Goal: Communication & Community: Connect with others

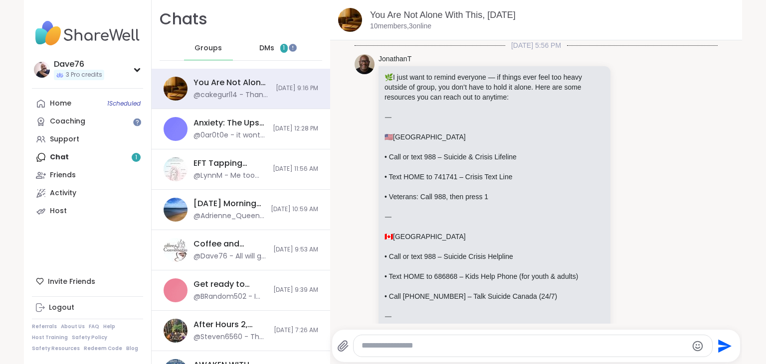
scroll to position [8551, 0]
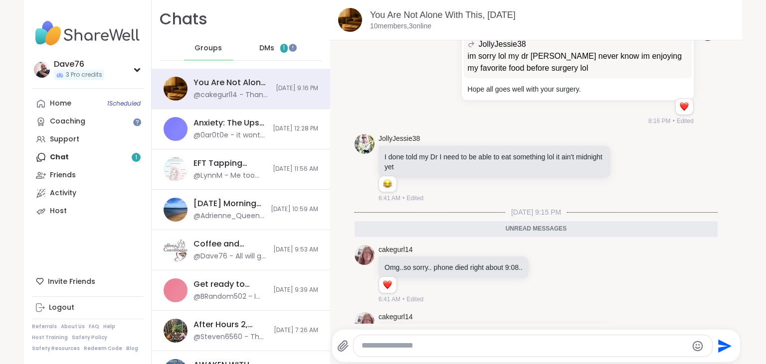
click at [262, 50] on span "DMs" at bounding box center [266, 48] width 15 height 10
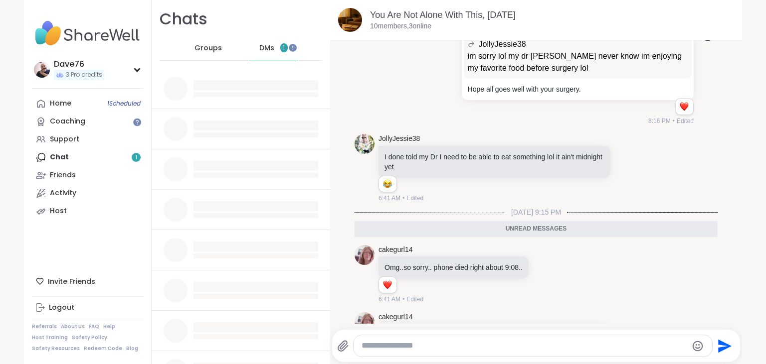
scroll to position [0, 0]
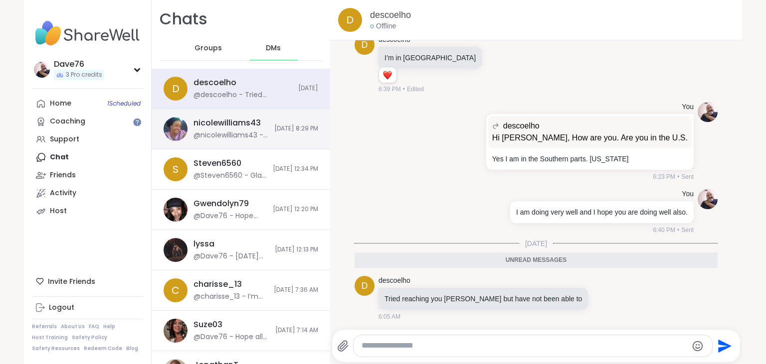
click at [225, 129] on div "nicolewilliams43" at bounding box center [226, 123] width 67 height 11
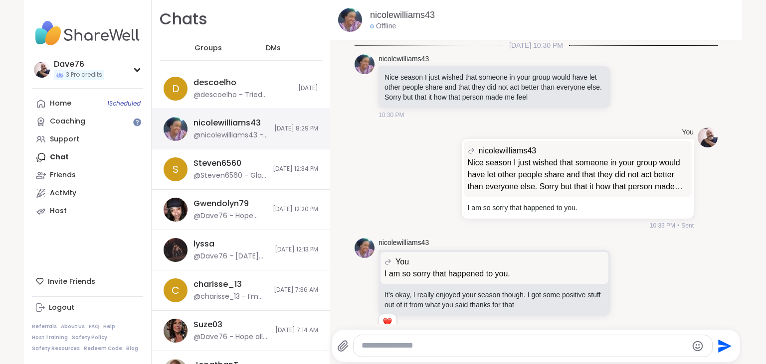
scroll to position [567, 0]
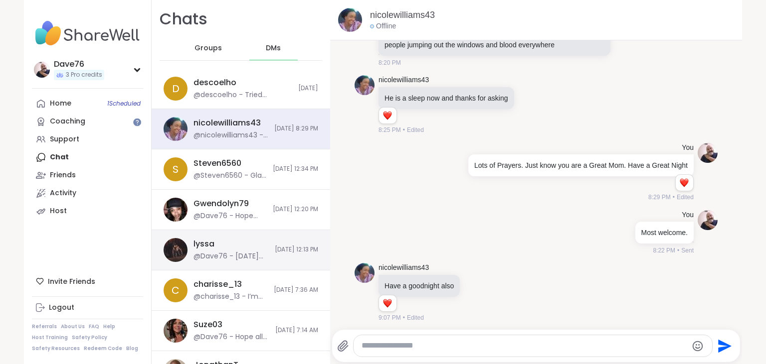
click at [230, 235] on div "lyssa @Dave76 - Yesterday was not so great for me. Migraine attack like everyth…" at bounding box center [241, 250] width 178 height 40
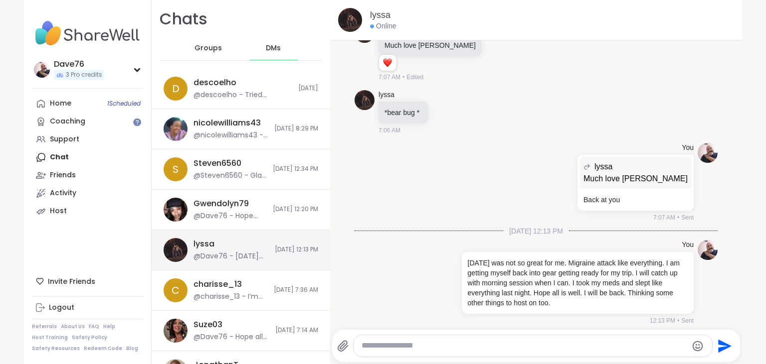
scroll to position [2242, 0]
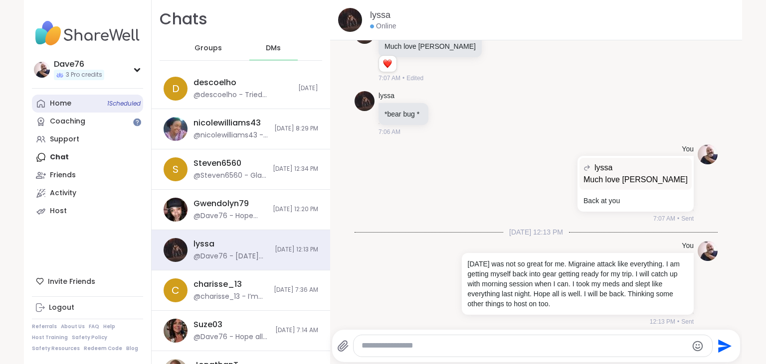
click at [71, 100] on link "Home 1 Scheduled" at bounding box center [87, 104] width 111 height 18
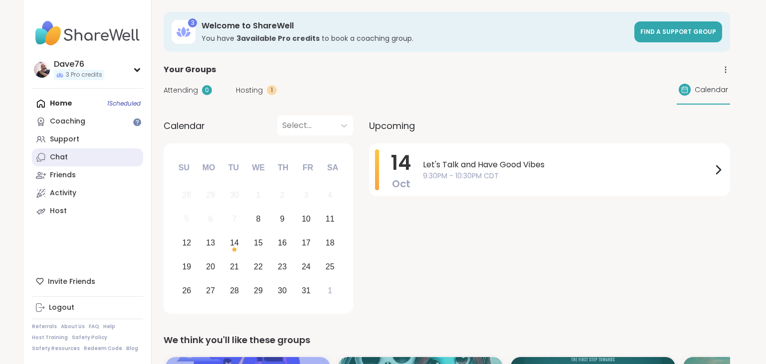
click at [80, 156] on link "Chat" at bounding box center [87, 158] width 111 height 18
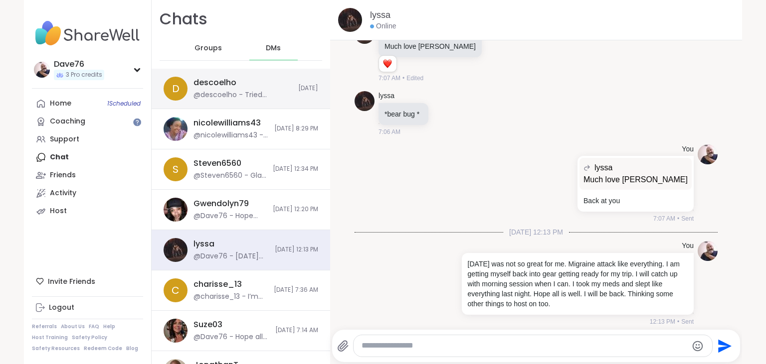
click at [271, 92] on div "@descoelho - Tried reaching you David but have not been able to" at bounding box center [242, 95] width 99 height 10
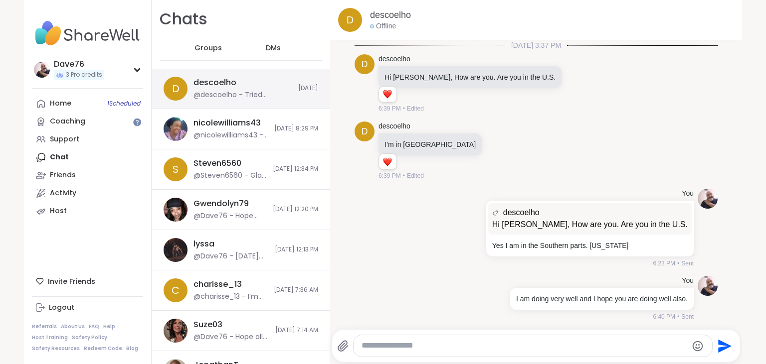
scroll to position [63, 0]
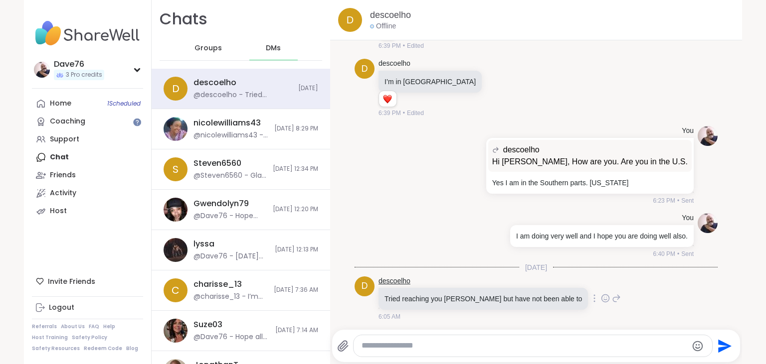
click at [386, 280] on link "descoelho" at bounding box center [394, 282] width 32 height 10
click at [86, 107] on link "Home 1 Scheduled" at bounding box center [87, 104] width 111 height 18
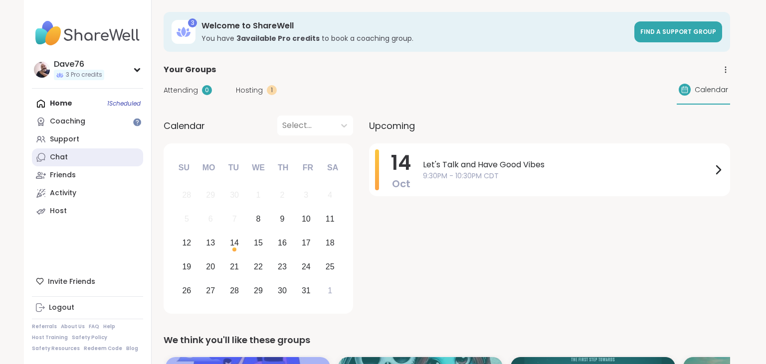
click at [61, 160] on div "Chat" at bounding box center [59, 158] width 18 height 10
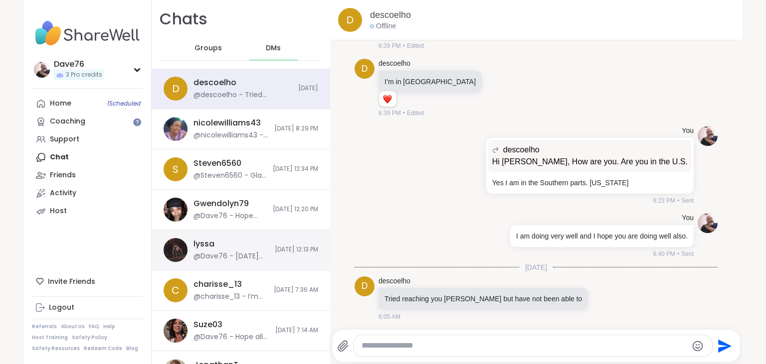
click at [183, 246] on img at bounding box center [176, 250] width 24 height 24
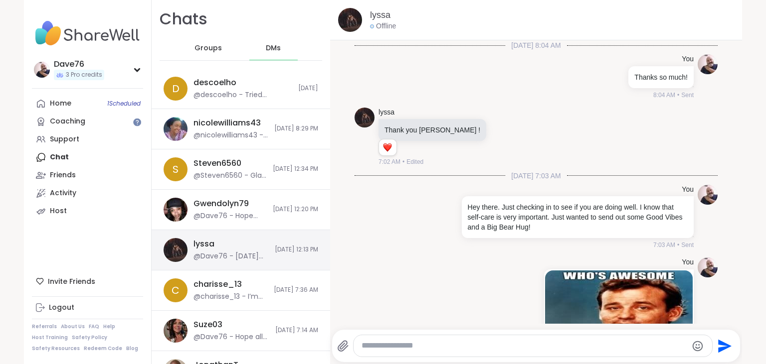
scroll to position [2242, 0]
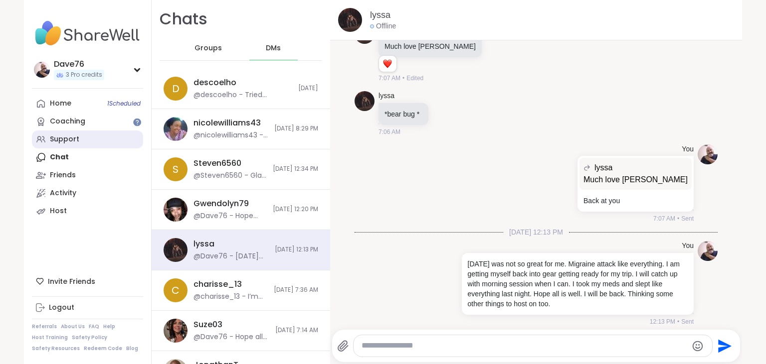
click at [72, 137] on div "Support" at bounding box center [64, 140] width 29 height 10
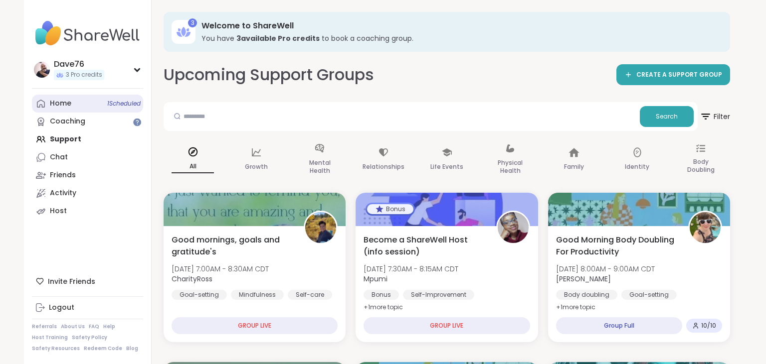
click at [79, 103] on link "Home 1 Scheduled" at bounding box center [87, 104] width 111 height 18
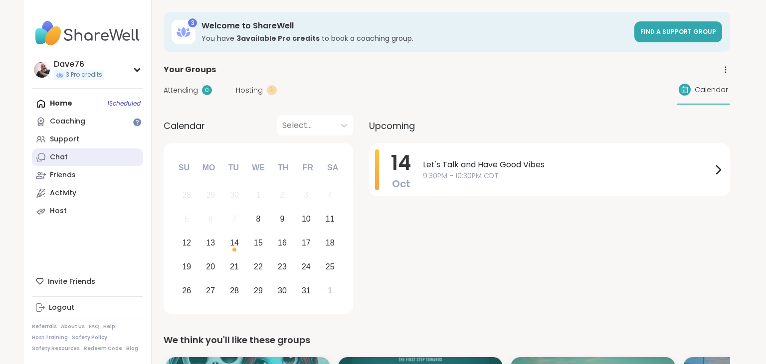
click at [61, 162] on div "Chat" at bounding box center [59, 158] width 18 height 10
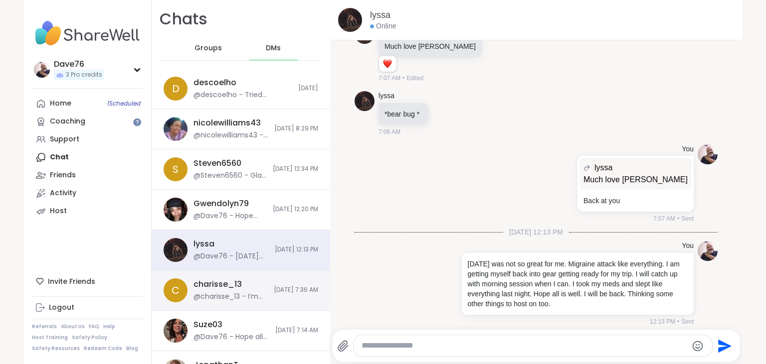
click at [216, 291] on div "charisse_13 @charisse_13 - I’m going to check it out. When I think about it, I …" at bounding box center [230, 290] width 74 height 23
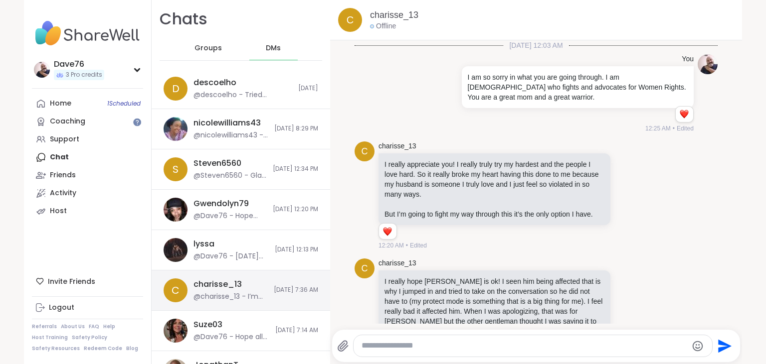
scroll to position [589, 0]
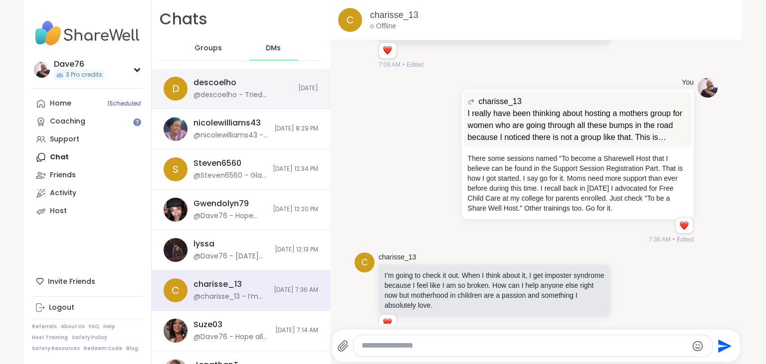
click at [221, 91] on div "@descoelho - Tried reaching you David but have not been able to" at bounding box center [242, 95] width 99 height 10
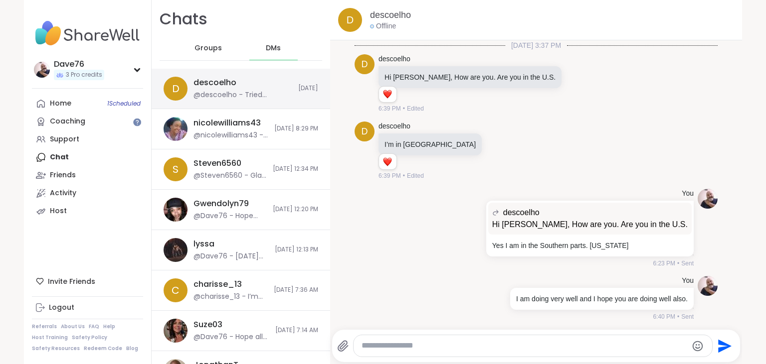
scroll to position [63, 0]
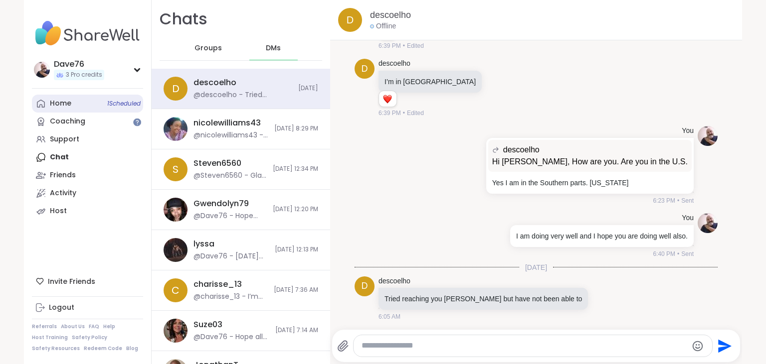
click at [59, 99] on link "Home 1 Scheduled" at bounding box center [87, 104] width 111 height 18
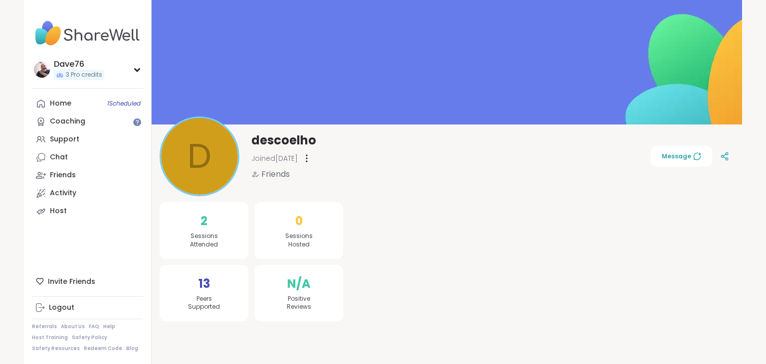
click at [765, 263] on div "Dave76 3 Pro credits Dave76 3 Pro credits Profile Membership Settings Help Home…" at bounding box center [383, 182] width 766 height 364
